Goal: Register for event/course

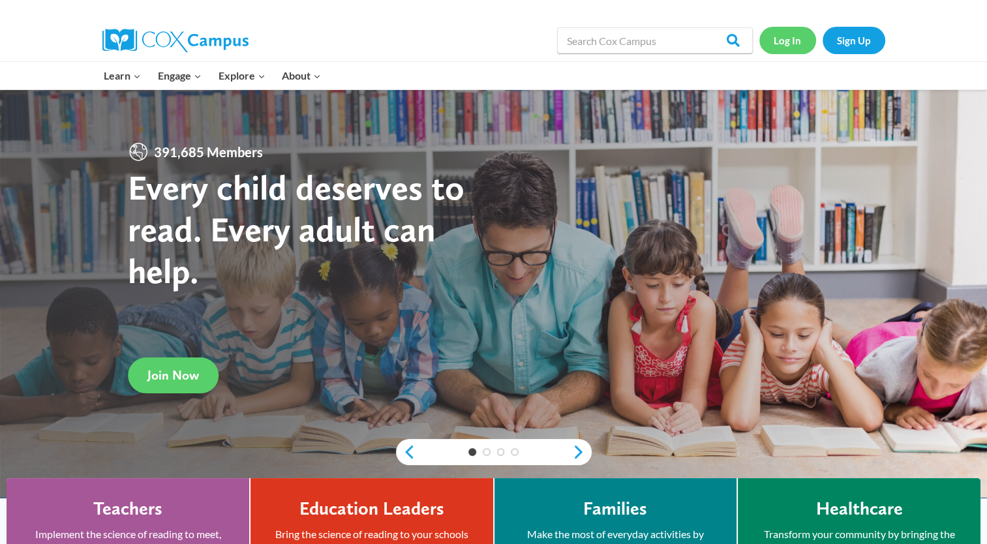
click at [770, 40] on link "Log In" at bounding box center [787, 40] width 57 height 27
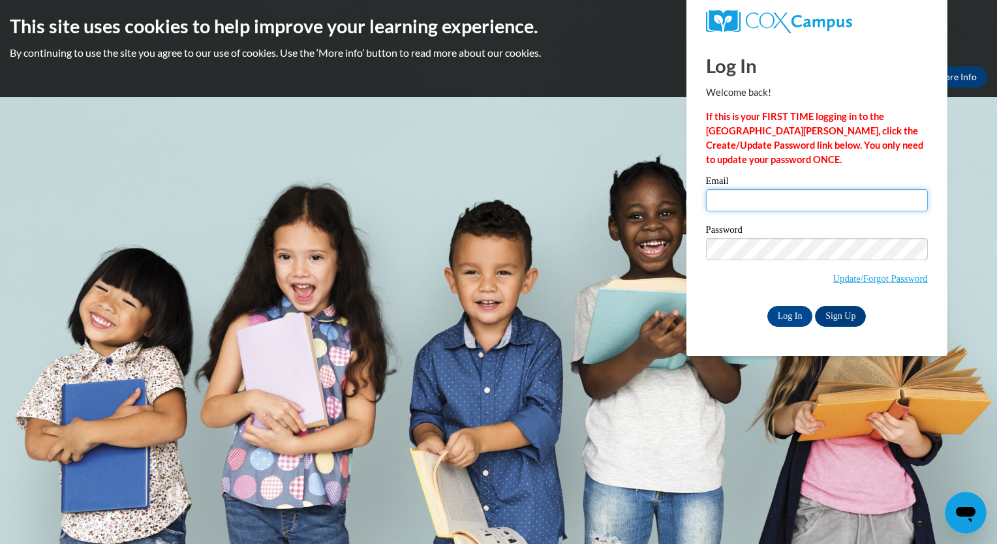
click at [909, 195] on input "Email" at bounding box center [817, 200] width 222 height 22
type input "madibryant@valdosta.edu"
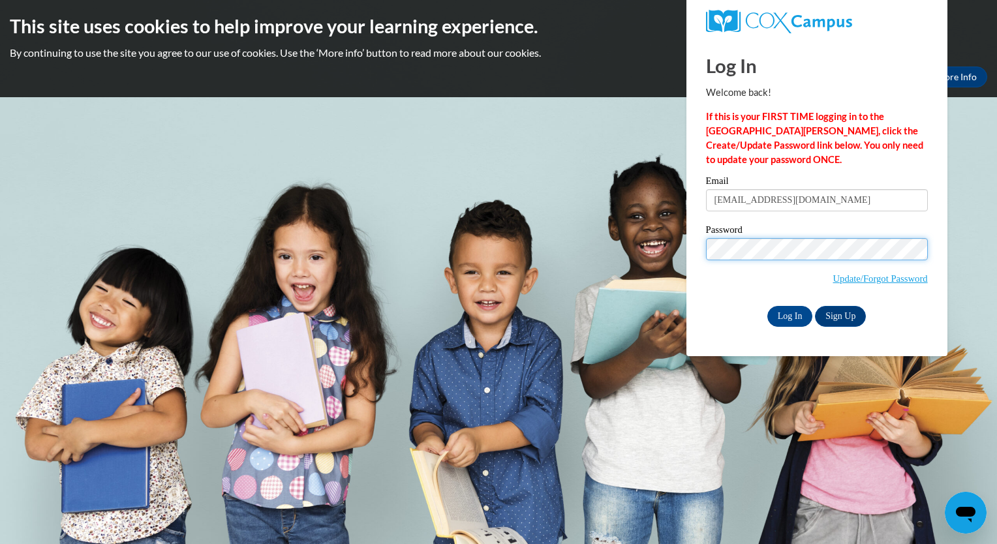
click at [767, 306] on input "Log In" at bounding box center [790, 316] width 46 height 21
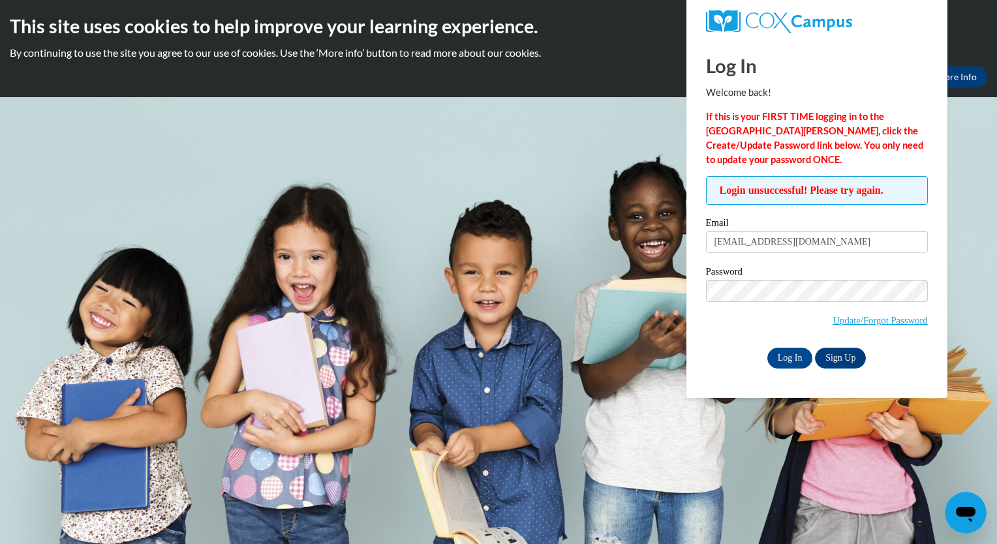
click at [827, 306] on span "Update/Forgot Password" at bounding box center [817, 307] width 222 height 54
click at [767, 348] on input "Log In" at bounding box center [790, 358] width 46 height 21
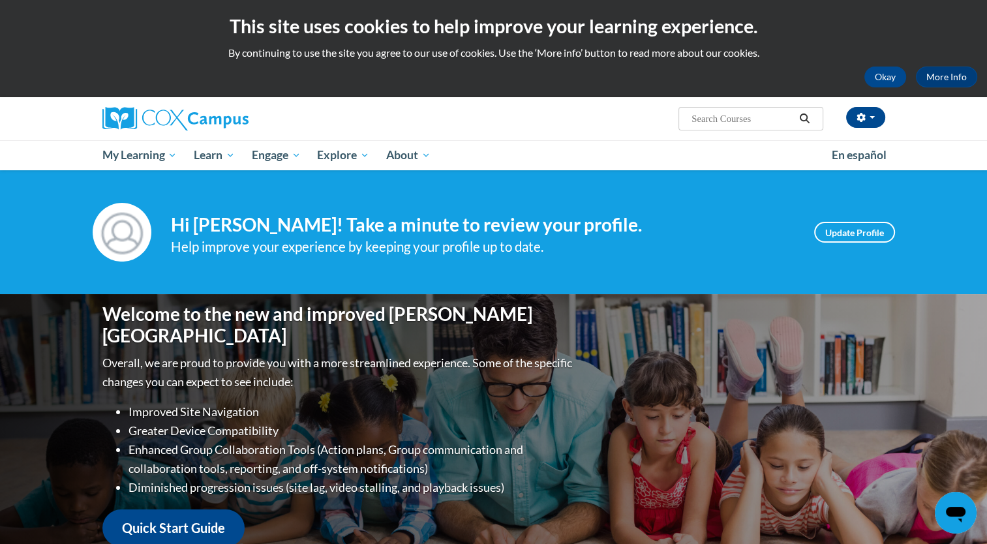
click at [682, 122] on span "Search Search..." at bounding box center [751, 118] width 144 height 23
click at [688, 119] on span "Search Search..." at bounding box center [751, 118] width 144 height 23
click at [698, 119] on input "Search..." at bounding box center [742, 119] width 104 height 16
paste input "Middle/High Comprehension Due on Oct 27,"
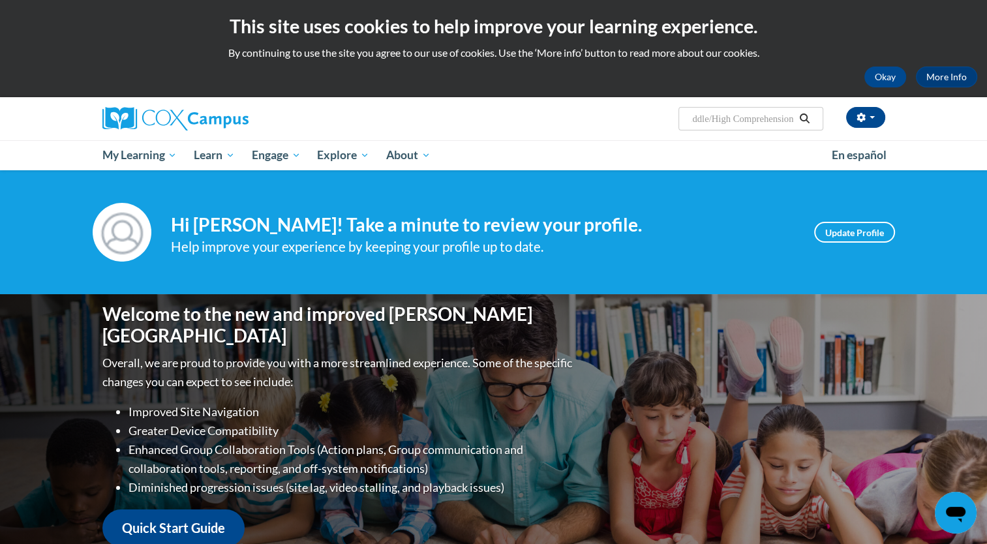
type input "Middle/High Comprehension"
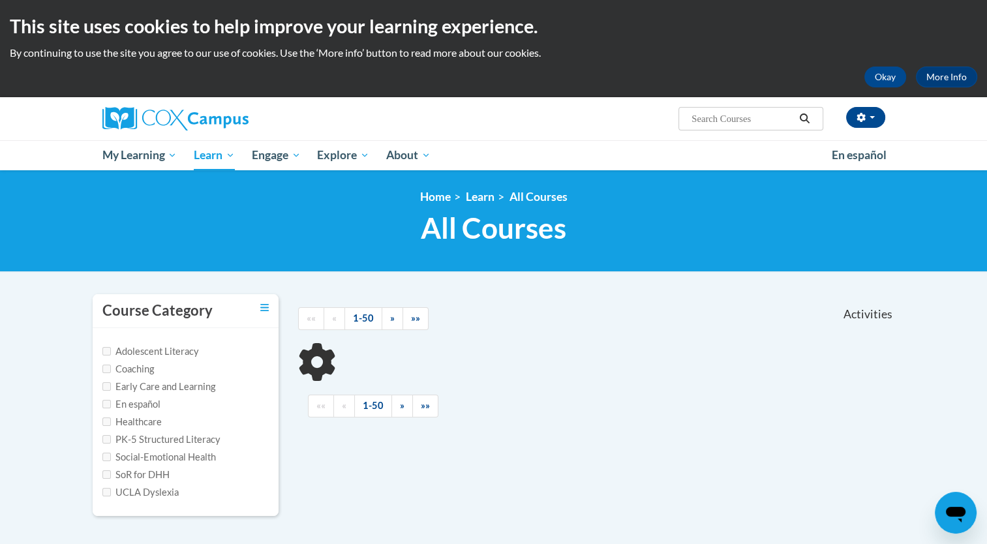
scroll to position [42, 0]
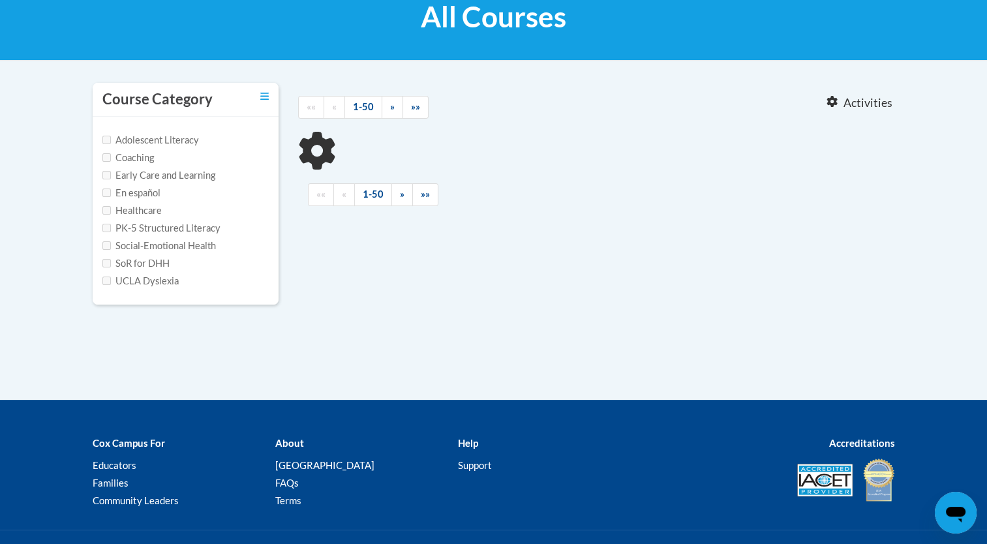
type input "Middle/High Comprehension"
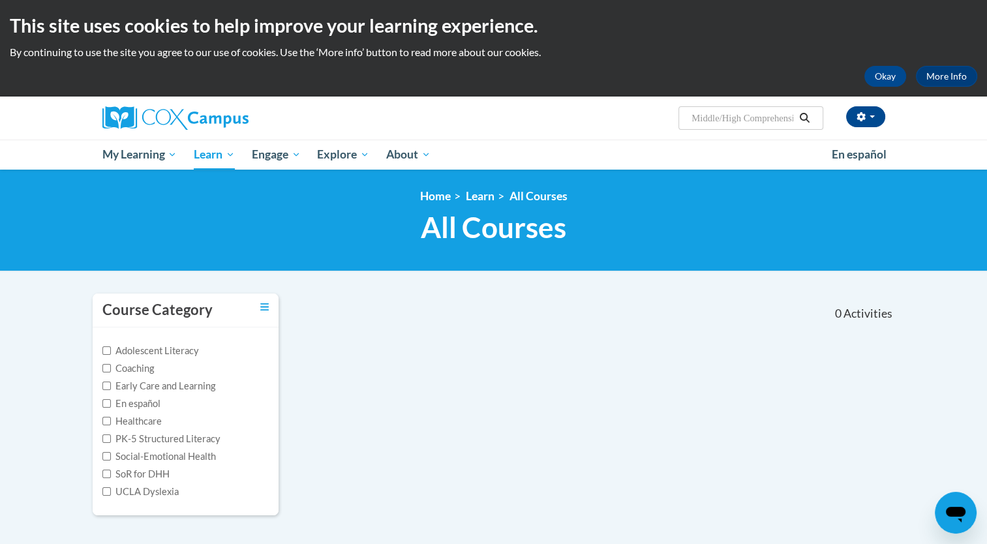
scroll to position [0, 0]
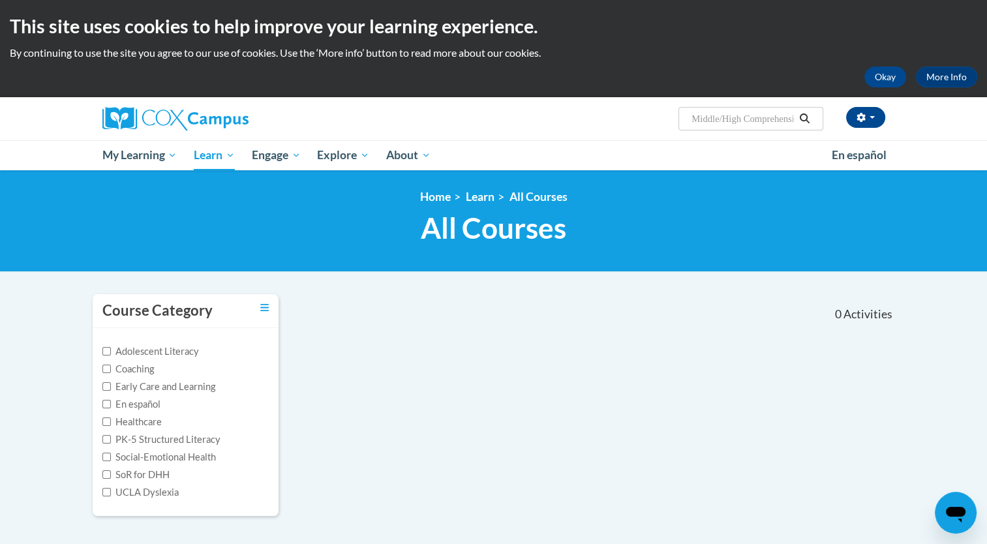
click at [797, 116] on button "Search" at bounding box center [805, 119] width 20 height 16
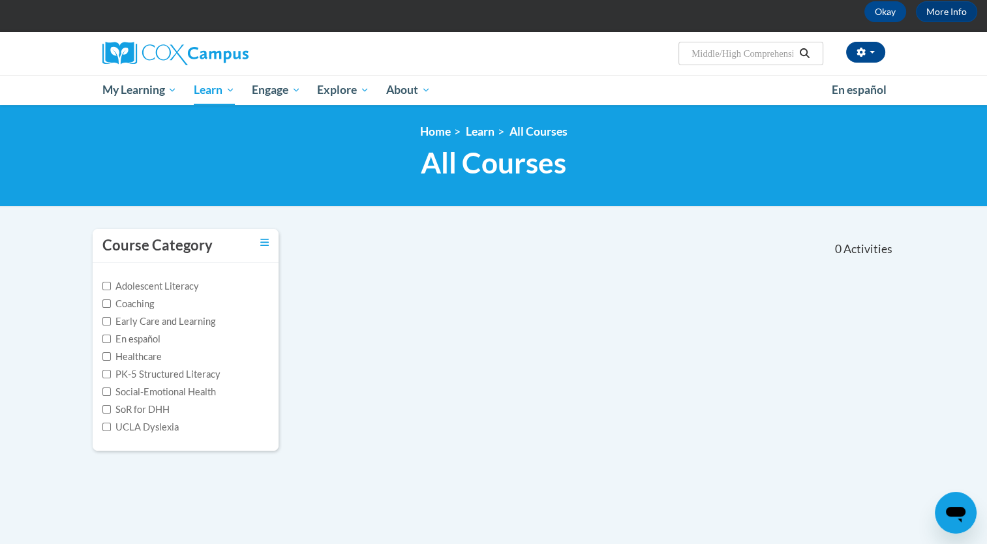
click at [765, 55] on input "Middle/High Comprehension" at bounding box center [742, 54] width 104 height 16
drag, startPoint x: 728, startPoint y: 53, endPoint x: 670, endPoint y: 59, distance: 58.3
click at [672, 57] on div "Madison Bryant (America/New_York UTC-04:00) My Profile Inbox My Transcripts Log…" at bounding box center [627, 48] width 535 height 33
type input "Comprehension"
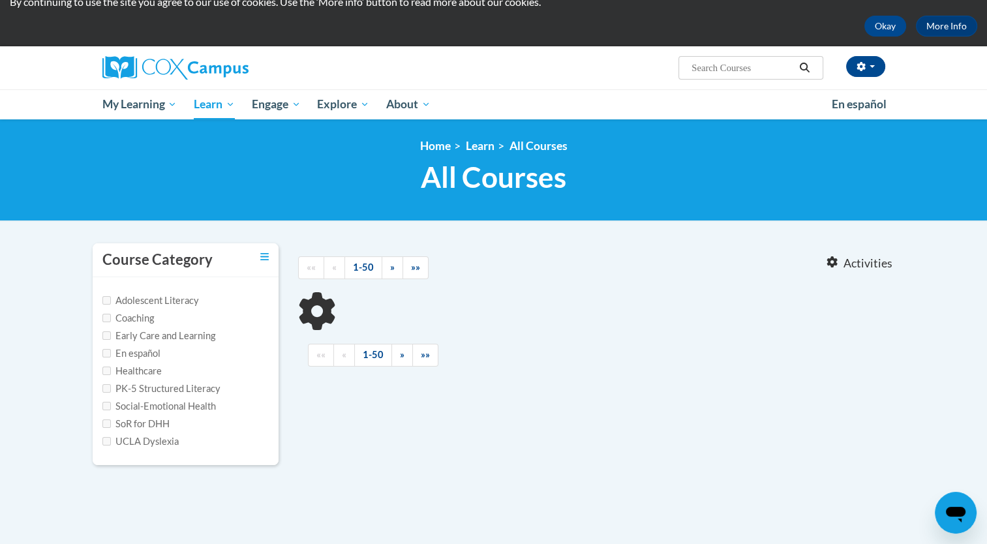
scroll to position [65, 0]
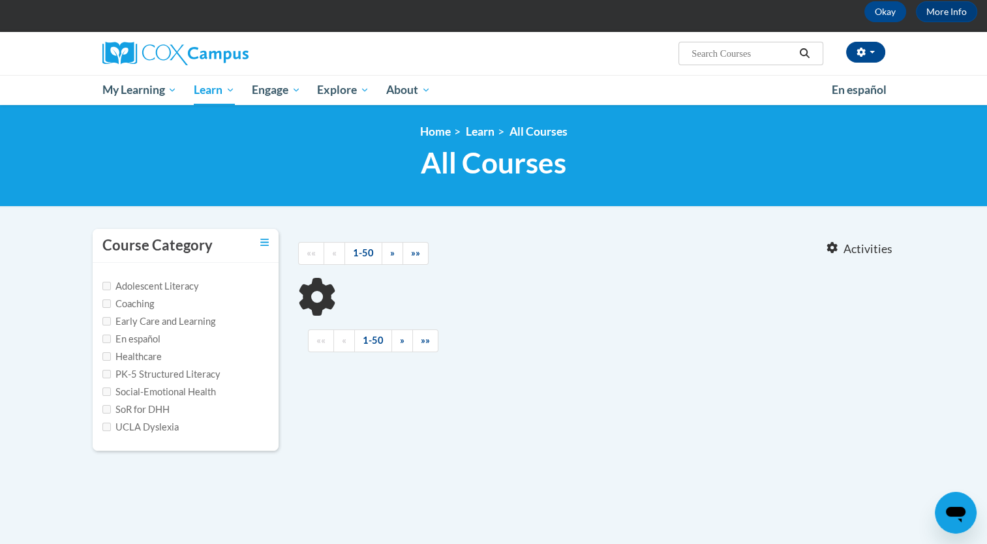
type input "Comprehension"
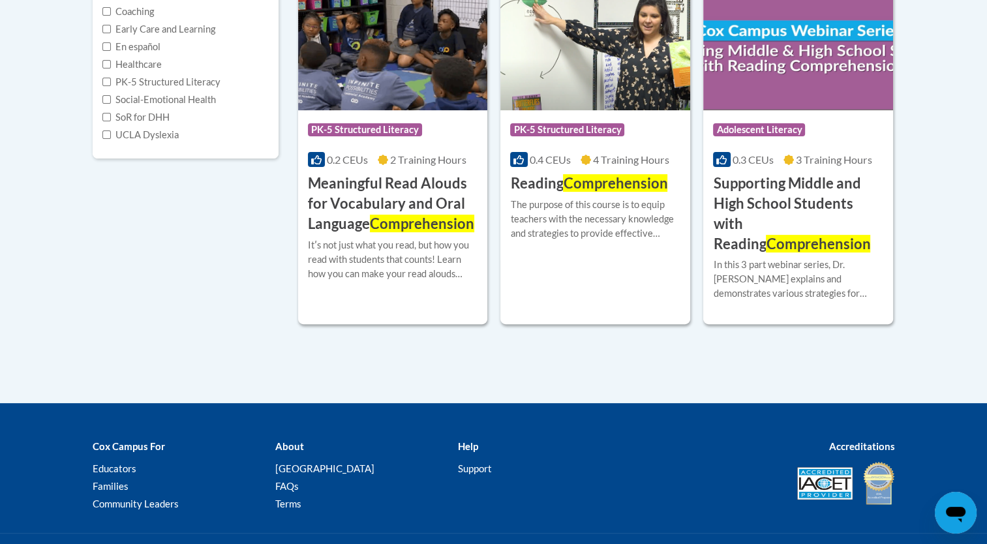
scroll to position [281, 0]
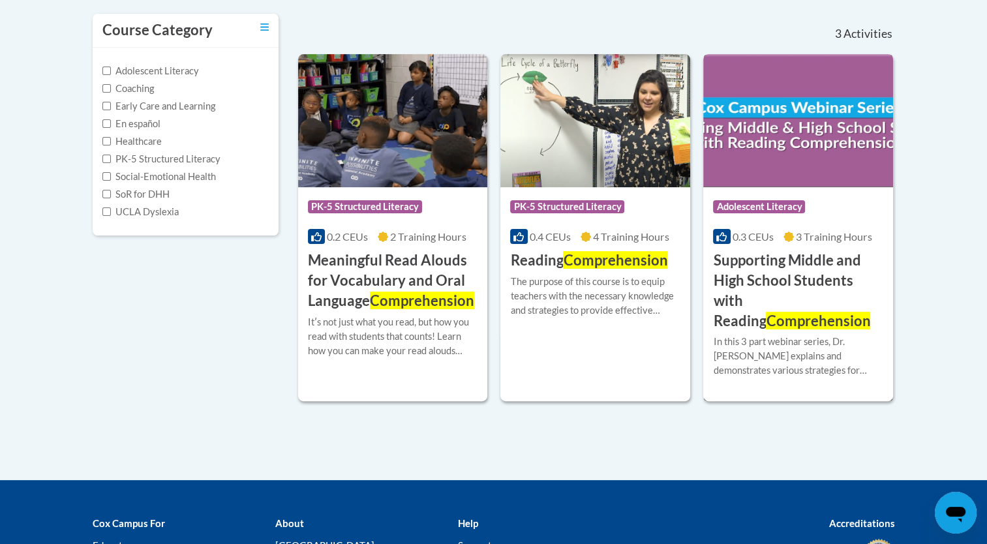
click at [775, 275] on h3 "Supporting Middle and High School Students with Reading Comprehension" at bounding box center [798, 291] width 170 height 80
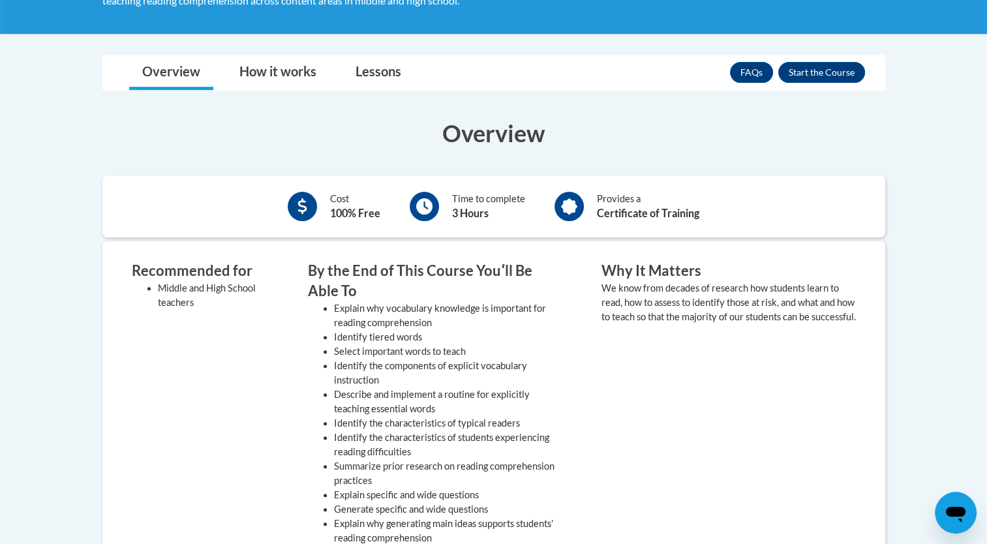
scroll to position [196, 0]
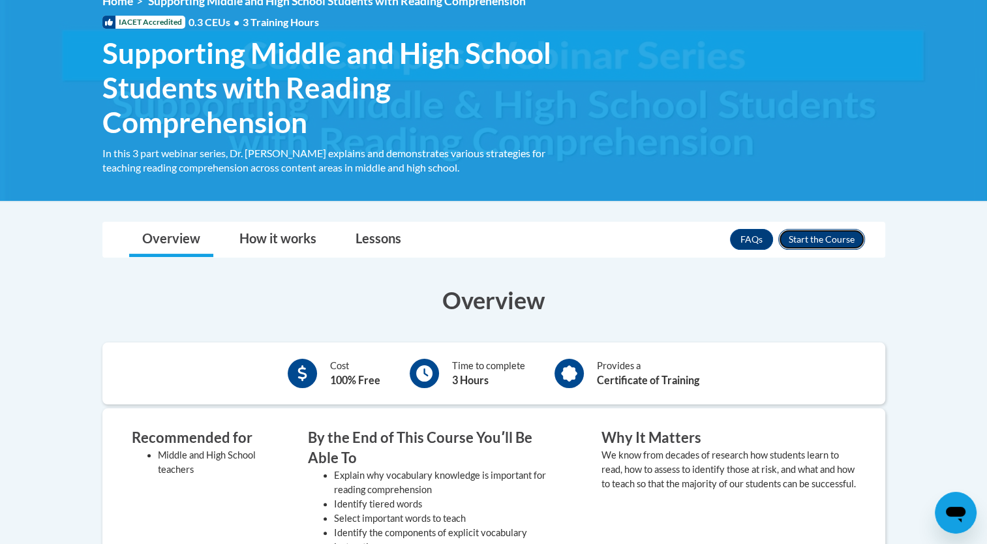
click at [819, 239] on button "Enroll" at bounding box center [821, 239] width 87 height 21
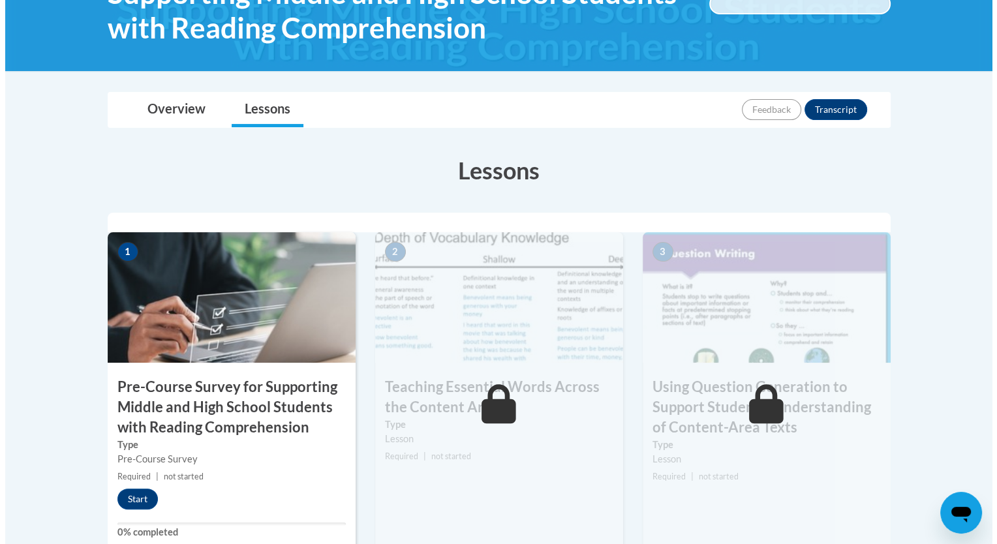
scroll to position [326, 0]
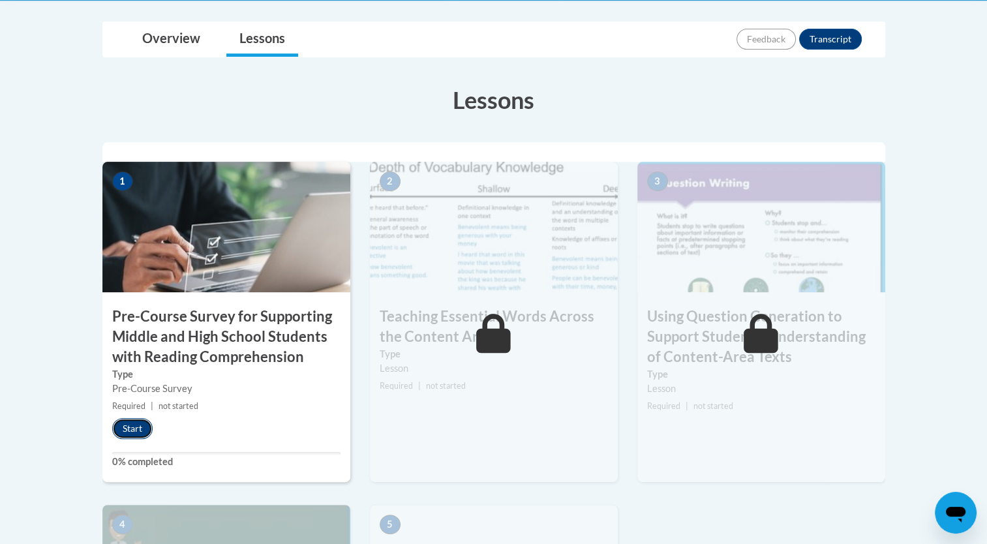
click at [138, 423] on button "Start" at bounding box center [132, 428] width 40 height 21
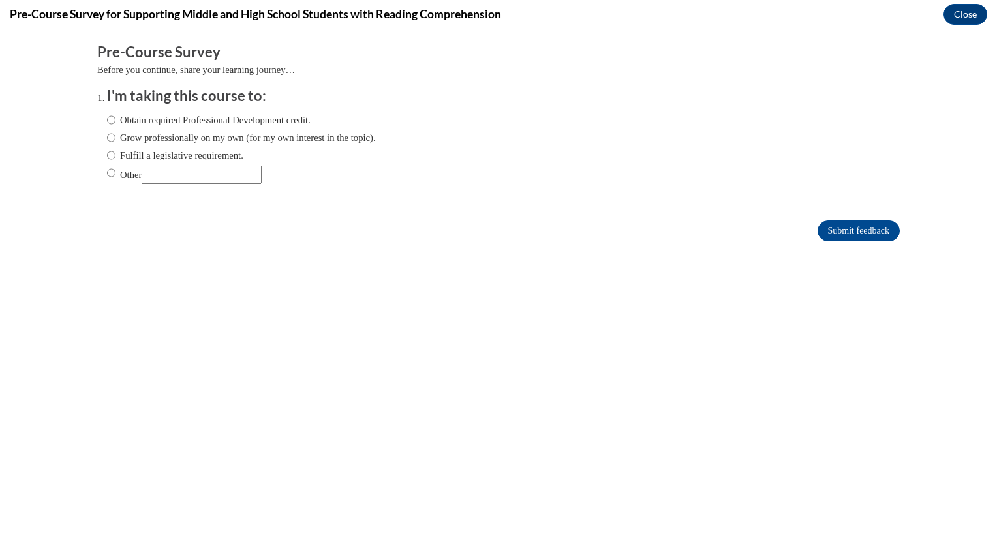
scroll to position [0, 0]
click at [107, 121] on input "Obtain required Professional Development credit." at bounding box center [111, 120] width 8 height 14
radio input "true"
click at [838, 235] on input "Submit feedback" at bounding box center [858, 231] width 82 height 21
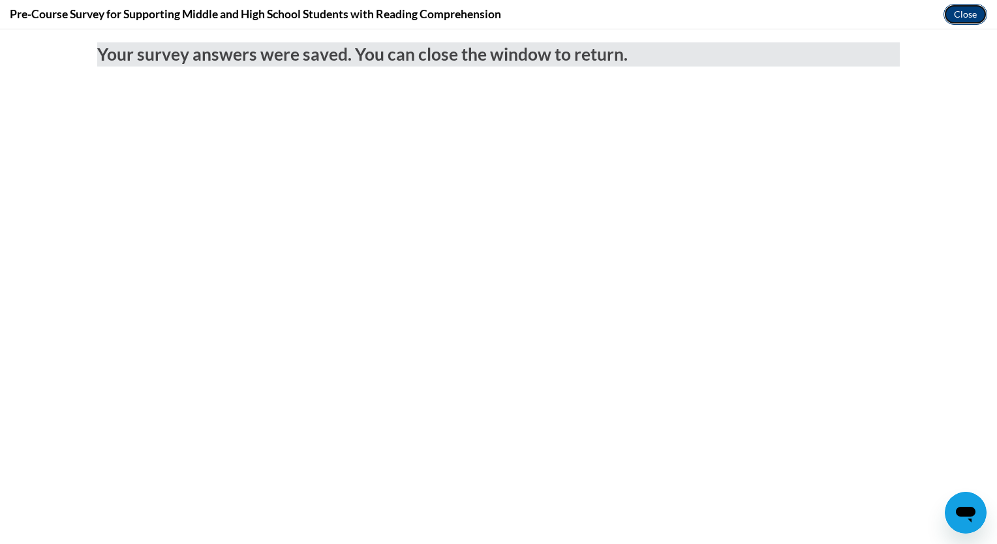
click at [956, 10] on button "Close" at bounding box center [965, 14] width 44 height 21
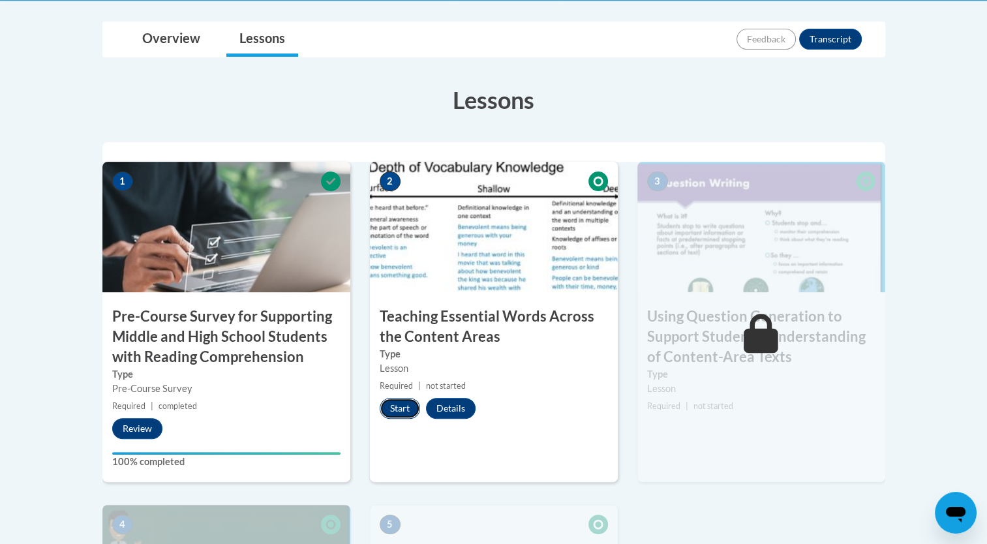
click at [406, 404] on button "Start" at bounding box center [400, 408] width 40 height 21
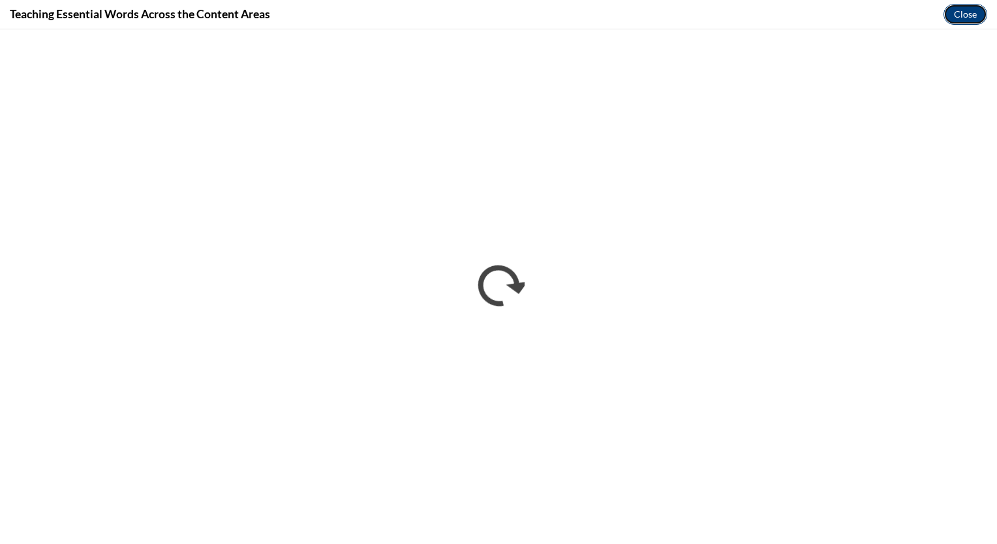
click at [956, 21] on button "Close" at bounding box center [965, 14] width 44 height 21
